Goal: Transaction & Acquisition: Purchase product/service

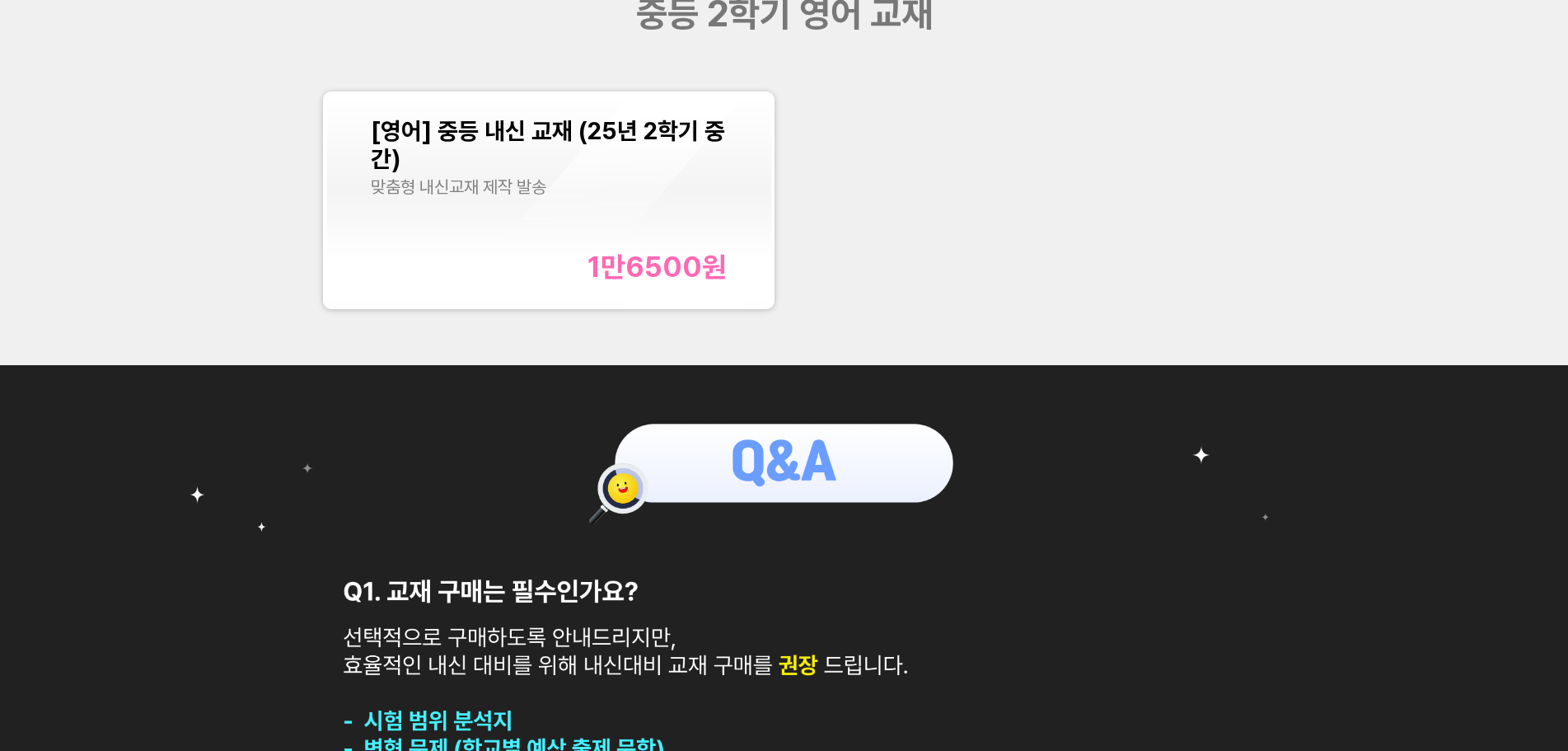
scroll to position [412, 0]
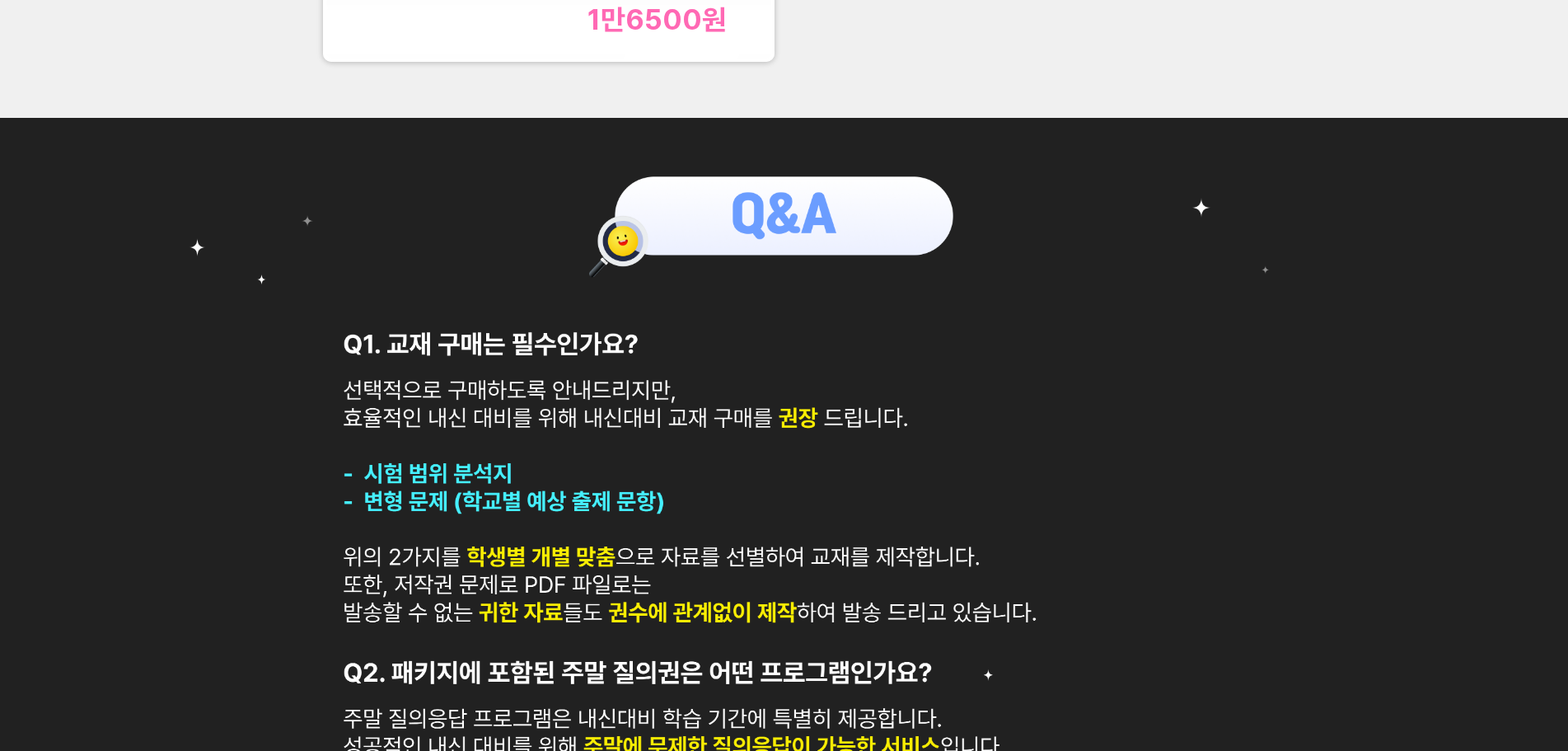
scroll to position [577, 0]
